Goal: Find specific page/section: Find specific page/section

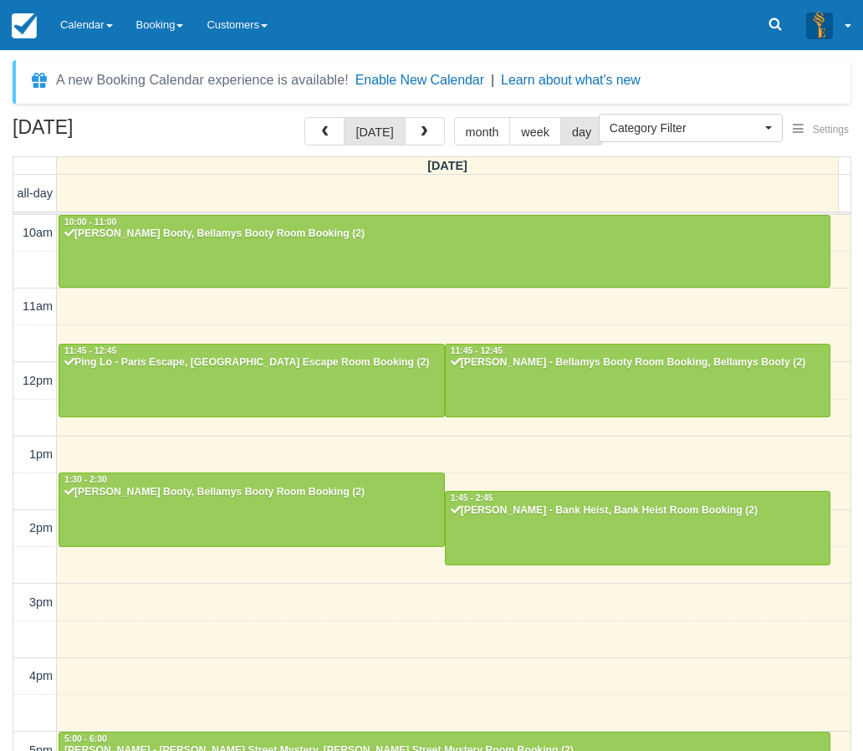
select select
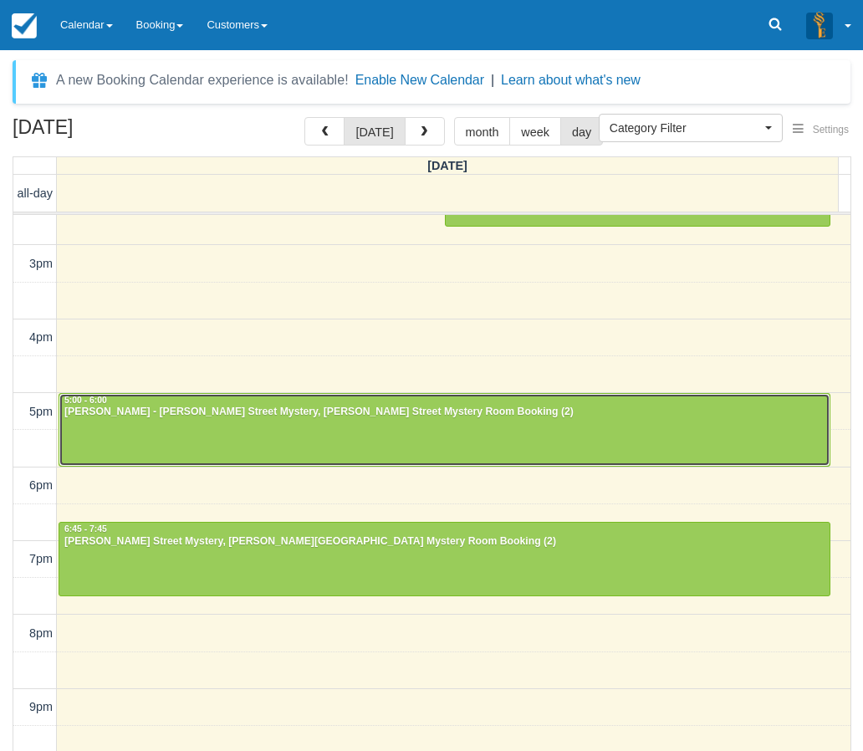
click at [326, 426] on div at bounding box center [444, 430] width 770 height 72
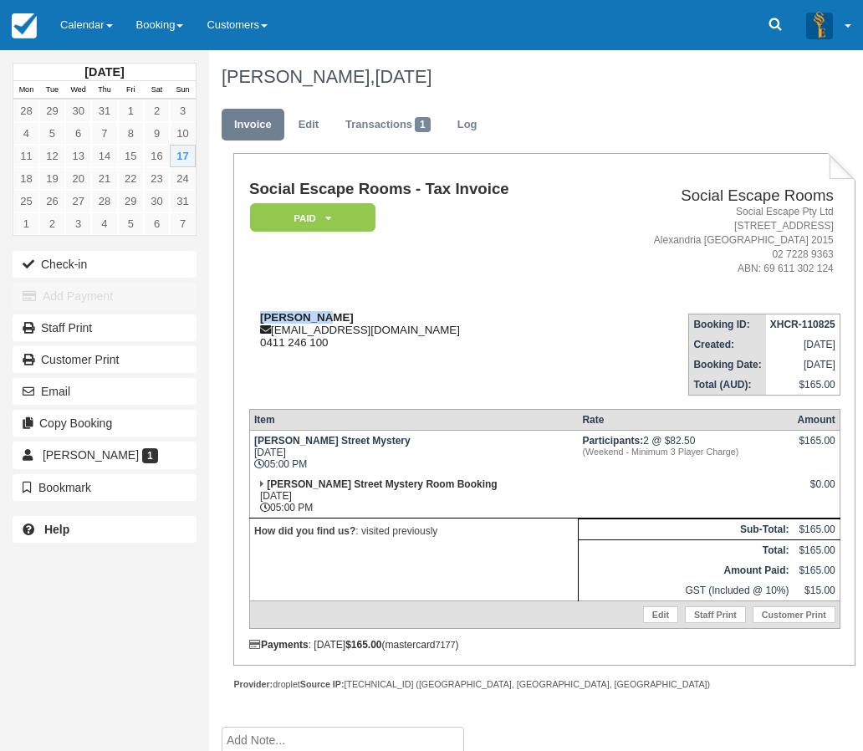
drag, startPoint x: 326, startPoint y: 316, endPoint x: 259, endPoint y: 318, distance: 66.9
click at [259, 318] on div "[PERSON_NAME] [EMAIL_ADDRESS][DOMAIN_NAME] 0411 246 100" at bounding box center [418, 330] width 339 height 38
copy strong "[PERSON_NAME]"
click at [94, 26] on link "Calendar" at bounding box center [86, 25] width 76 height 50
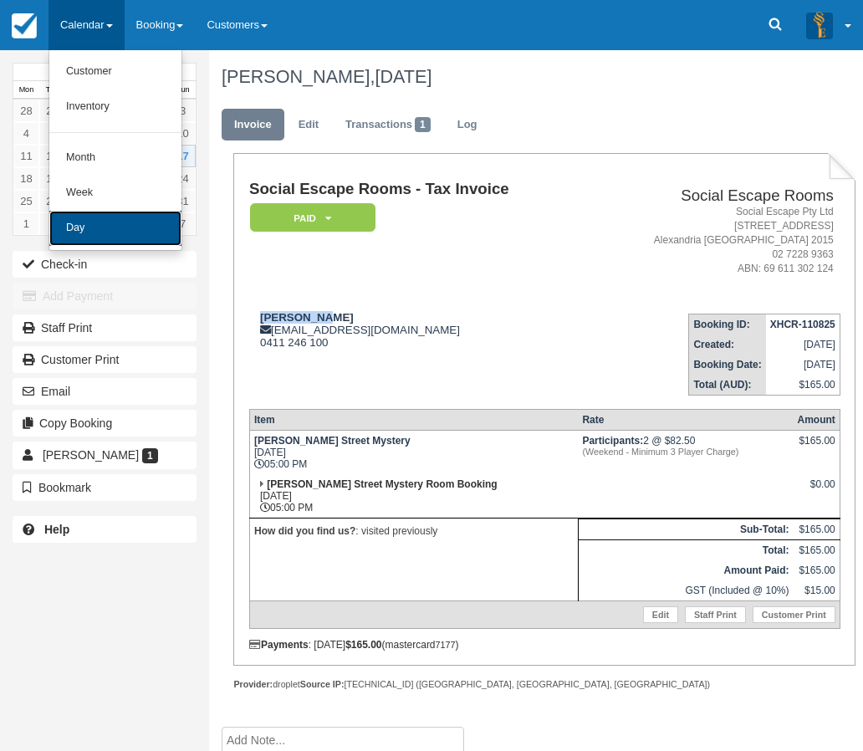
click at [133, 222] on link "Day" at bounding box center [115, 228] width 132 height 35
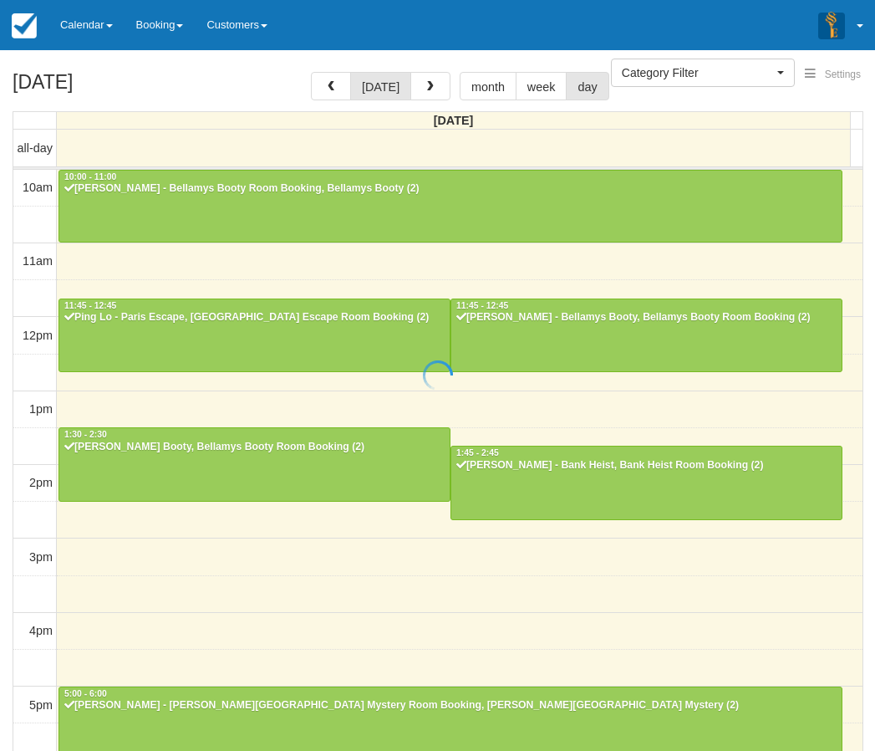
select select
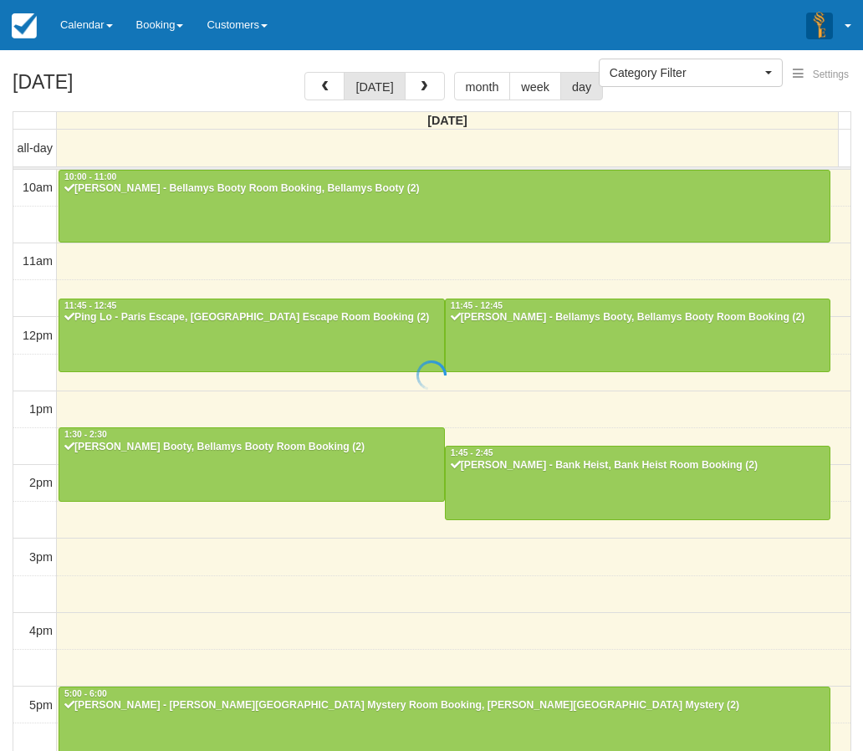
scroll to position [339, 0]
